Goal: Transaction & Acquisition: Book appointment/travel/reservation

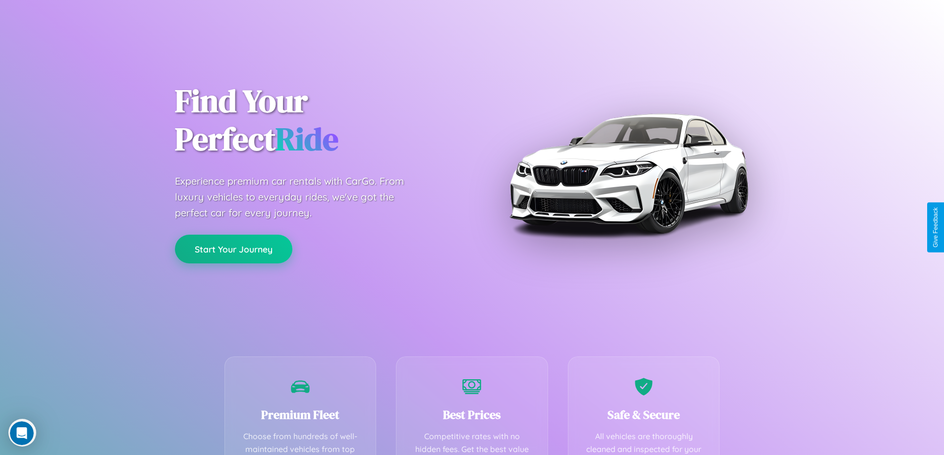
click at [233, 249] on button "Start Your Journey" at bounding box center [233, 249] width 117 height 29
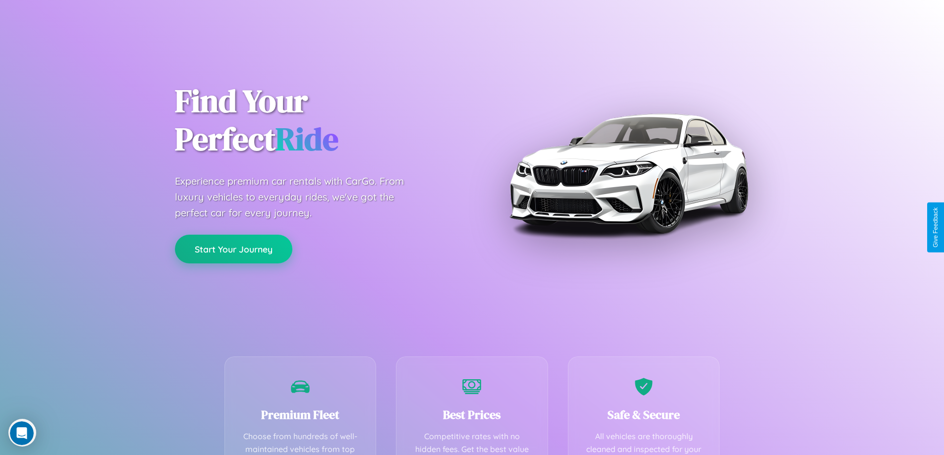
click at [233, 249] on button "Start Your Journey" at bounding box center [233, 249] width 117 height 29
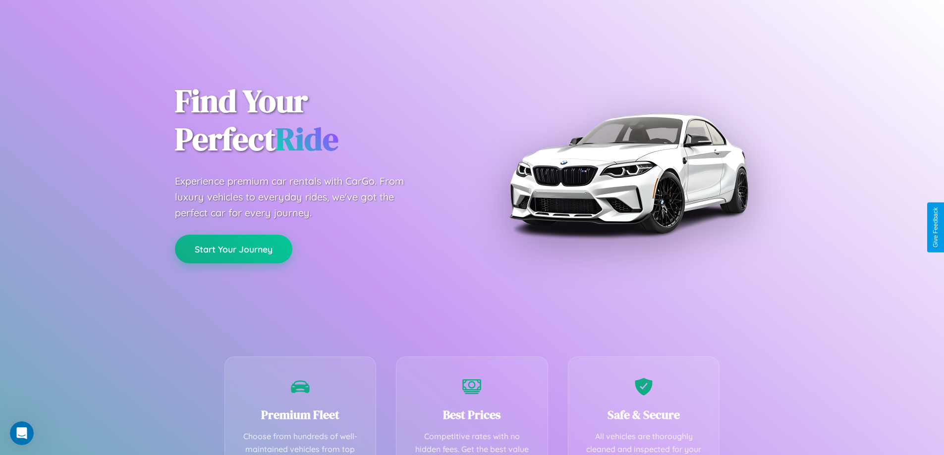
click at [233, 249] on button "Start Your Journey" at bounding box center [233, 249] width 117 height 29
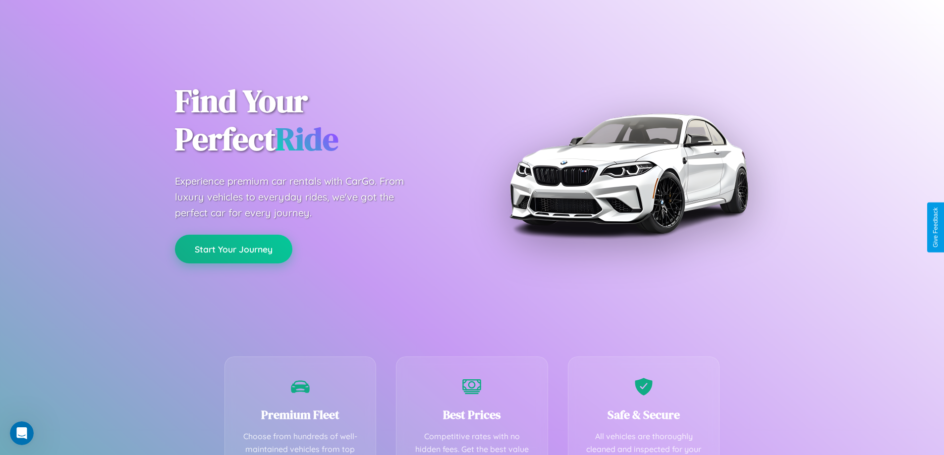
click at [233, 249] on button "Start Your Journey" at bounding box center [233, 249] width 117 height 29
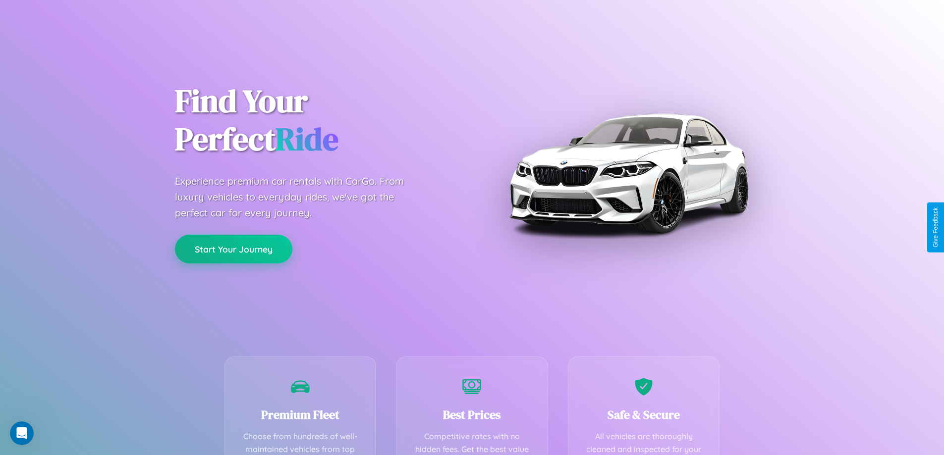
click at [233, 249] on button "Start Your Journey" at bounding box center [233, 249] width 117 height 29
